Goal: Information Seeking & Learning: Learn about a topic

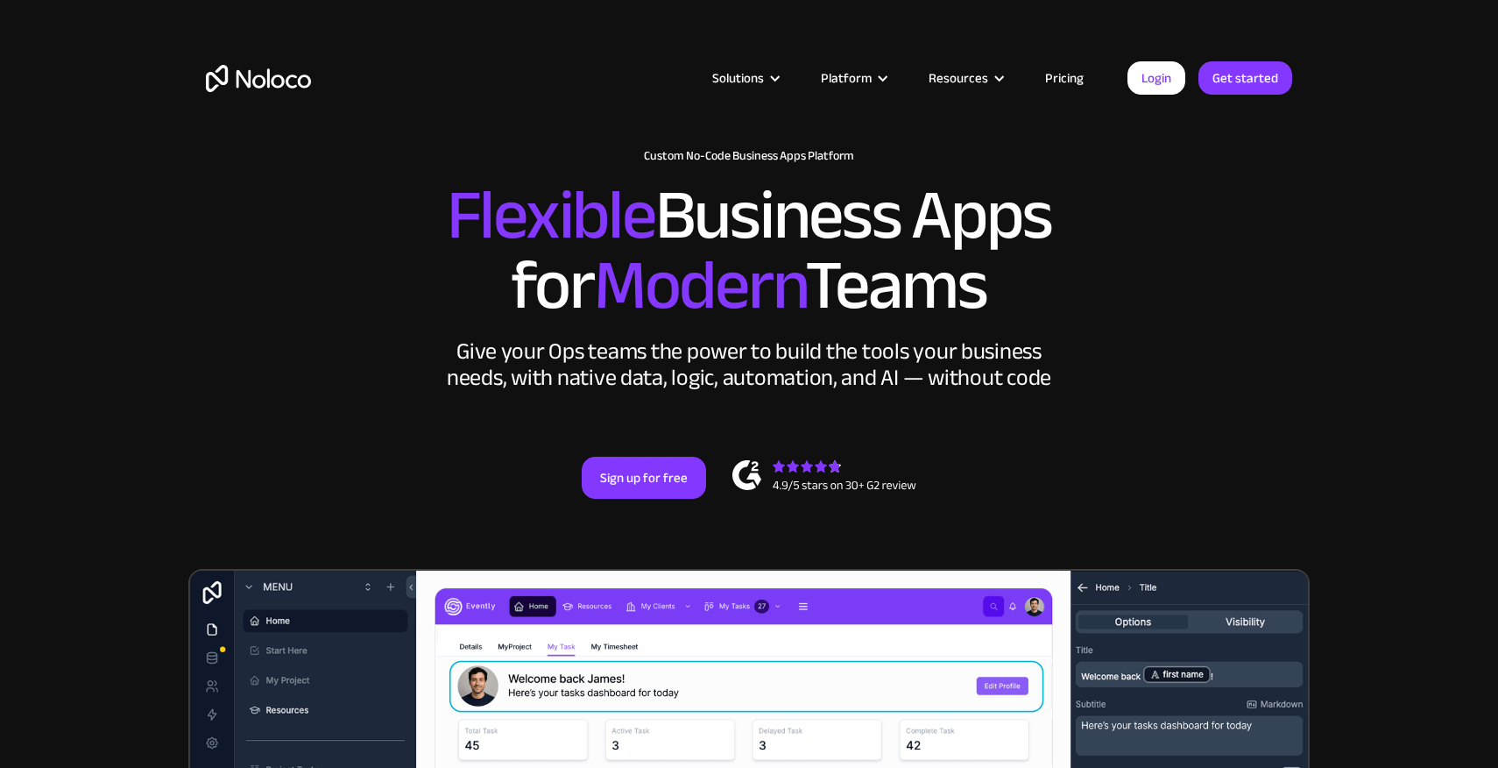
click at [1061, 67] on link "Pricing" at bounding box center [1064, 78] width 82 height 23
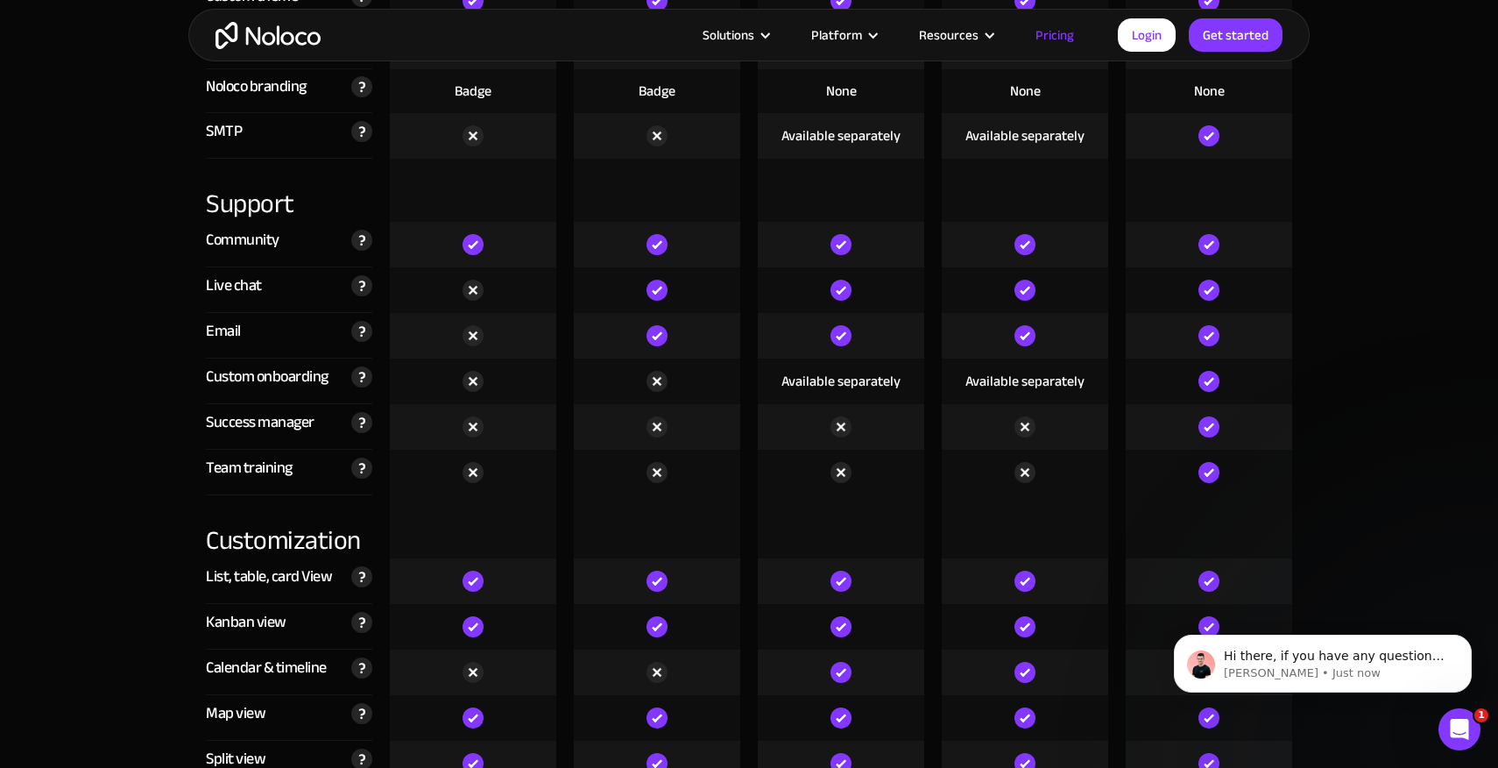
scroll to position [4767, 0]
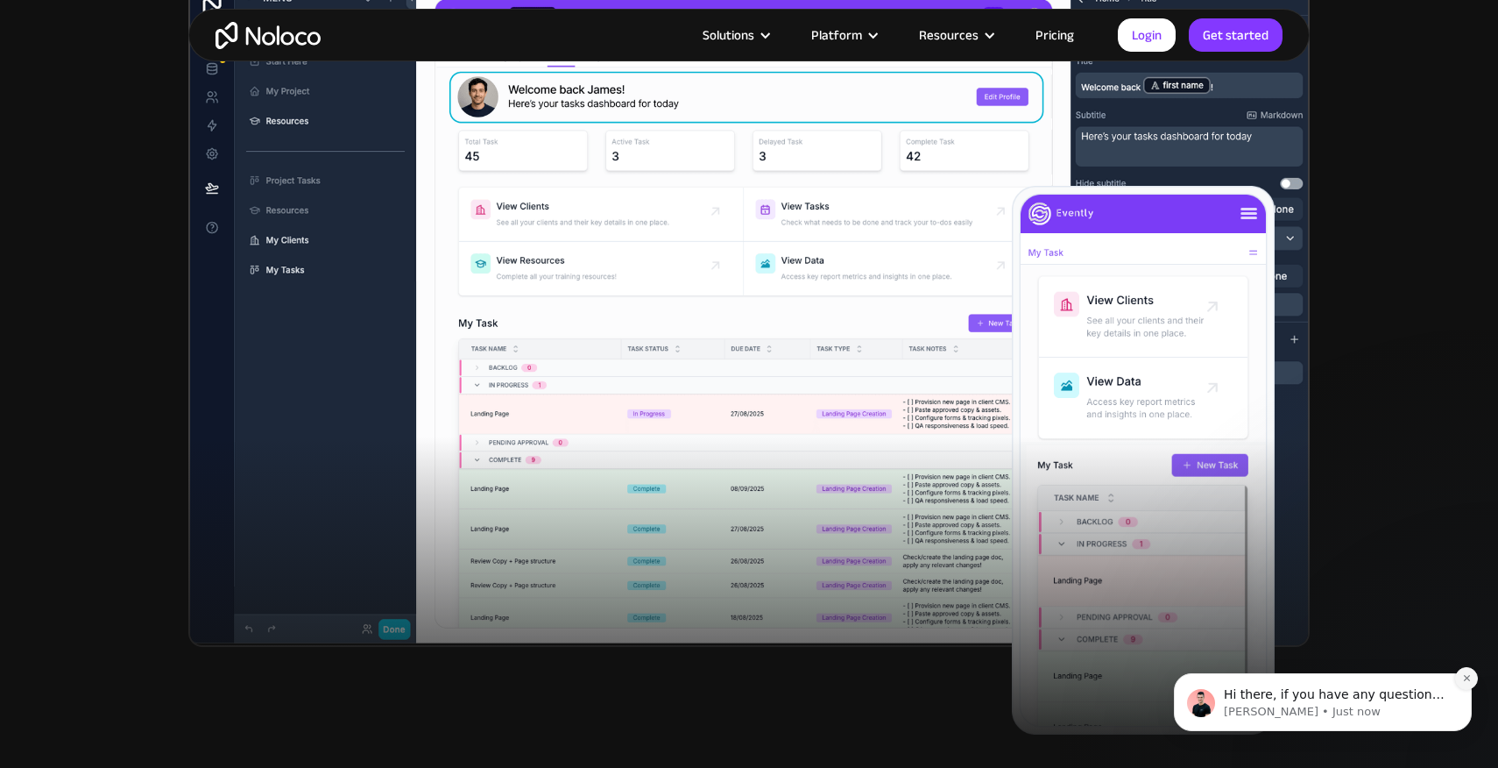
click at [1464, 679] on icon "Dismiss notification" at bounding box center [1467, 678] width 10 height 10
